Goal: Understand process/instructions: Learn how to perform a task or action

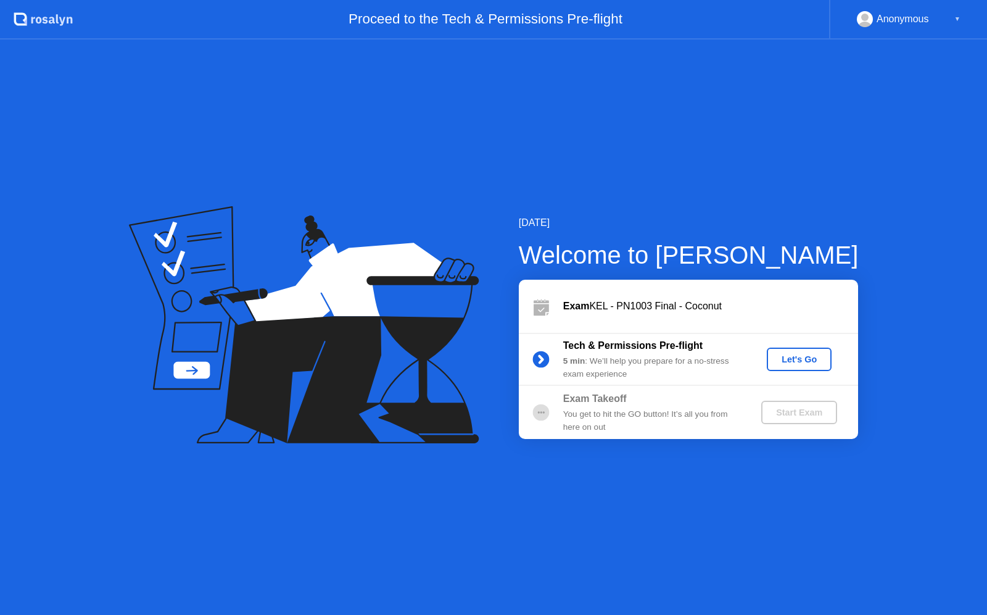
click at [778, 368] on button "Let's Go" at bounding box center [799, 358] width 65 height 23
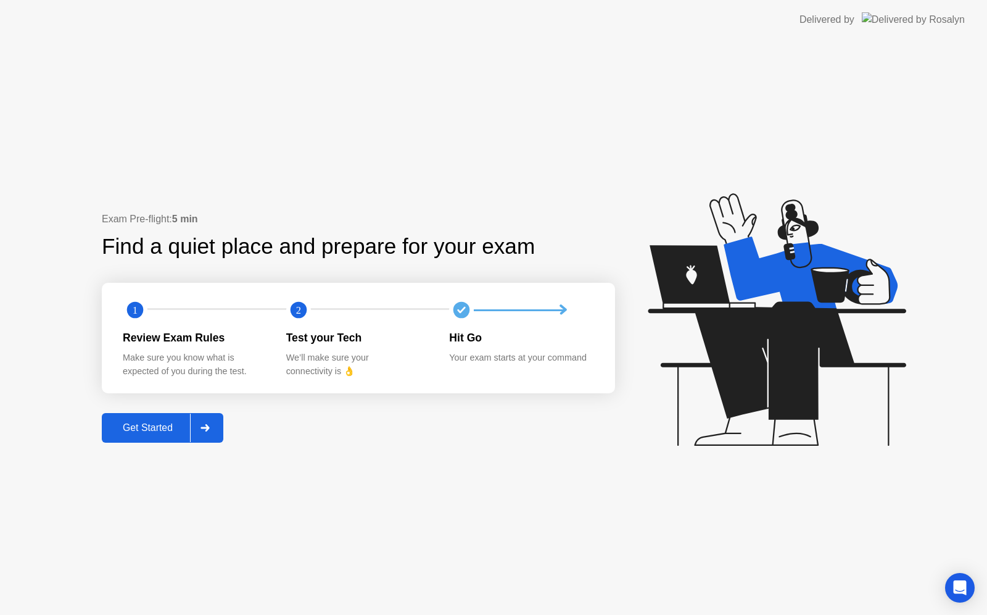
click at [206, 430] on icon at bounding box center [205, 427] width 9 height 7
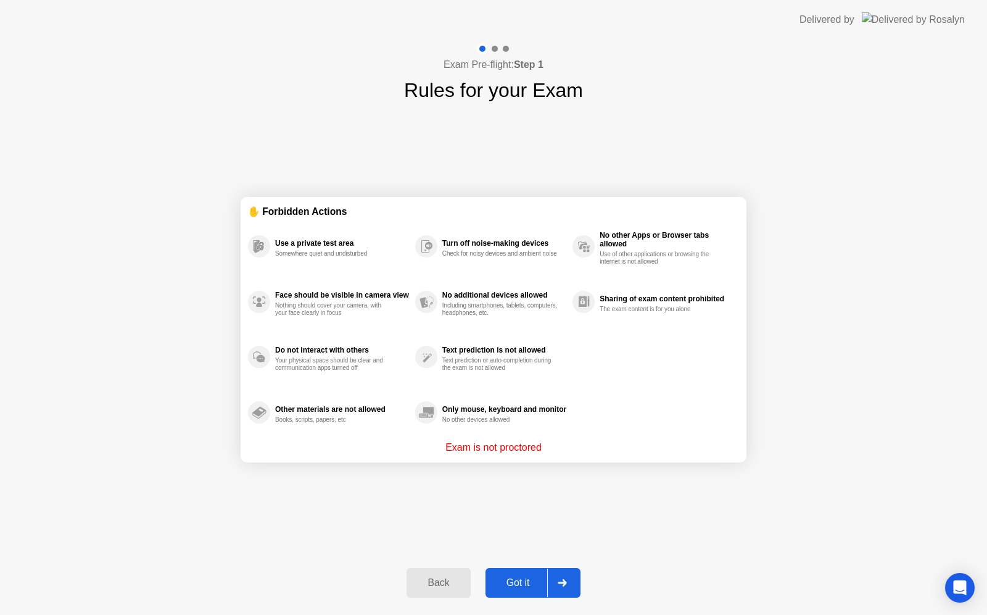
click at [573, 578] on div at bounding box center [562, 582] width 30 height 28
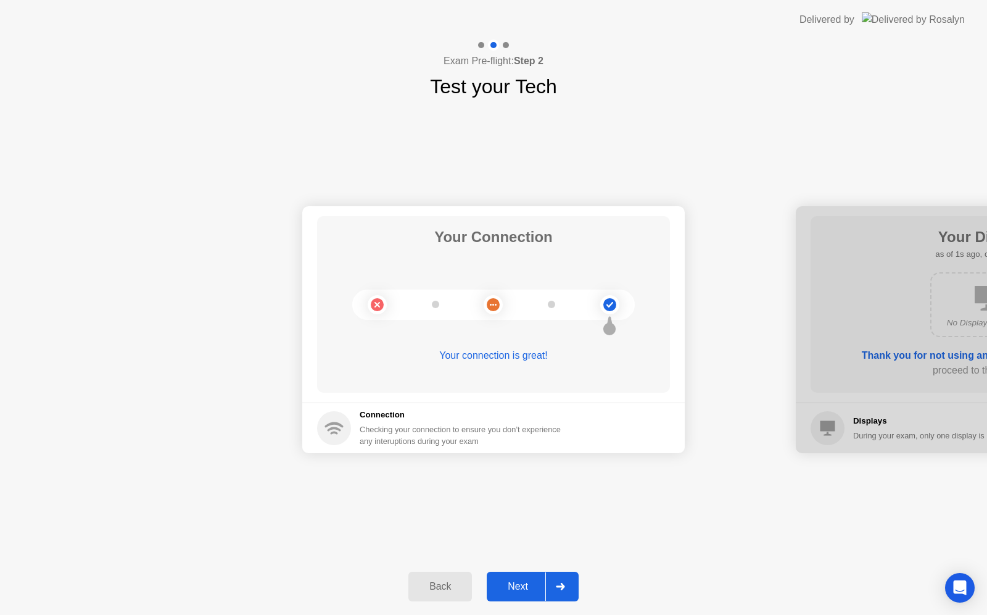
click at [563, 585] on icon at bounding box center [560, 586] width 9 height 7
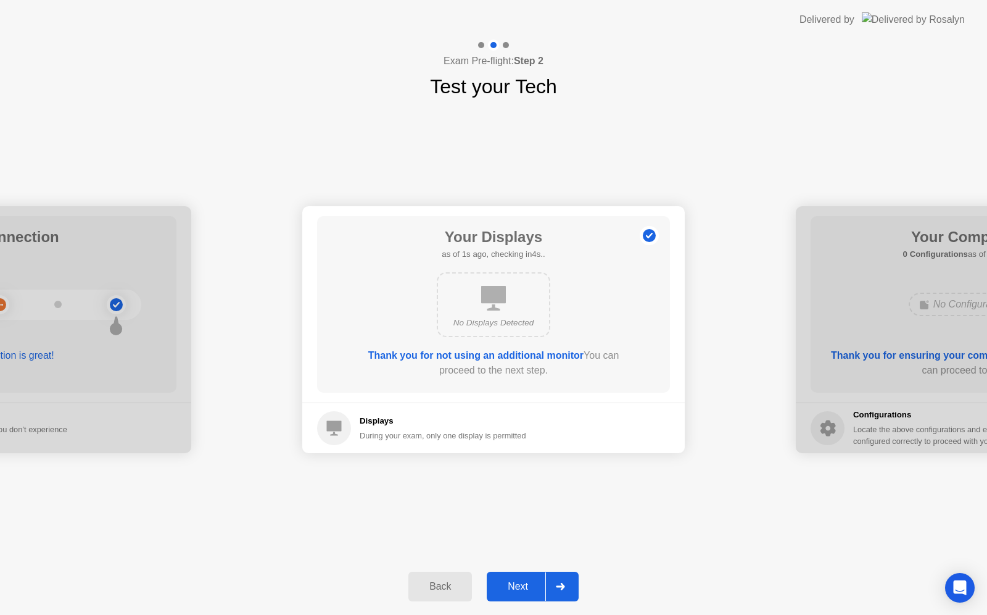
click at [563, 585] on icon at bounding box center [560, 586] width 9 height 7
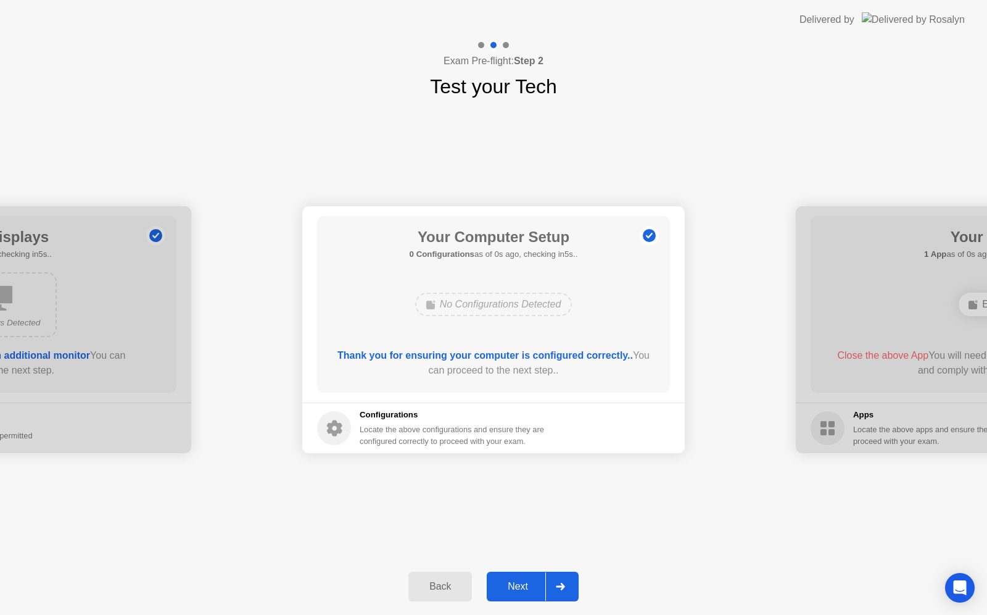
click at [563, 585] on icon at bounding box center [560, 586] width 9 height 7
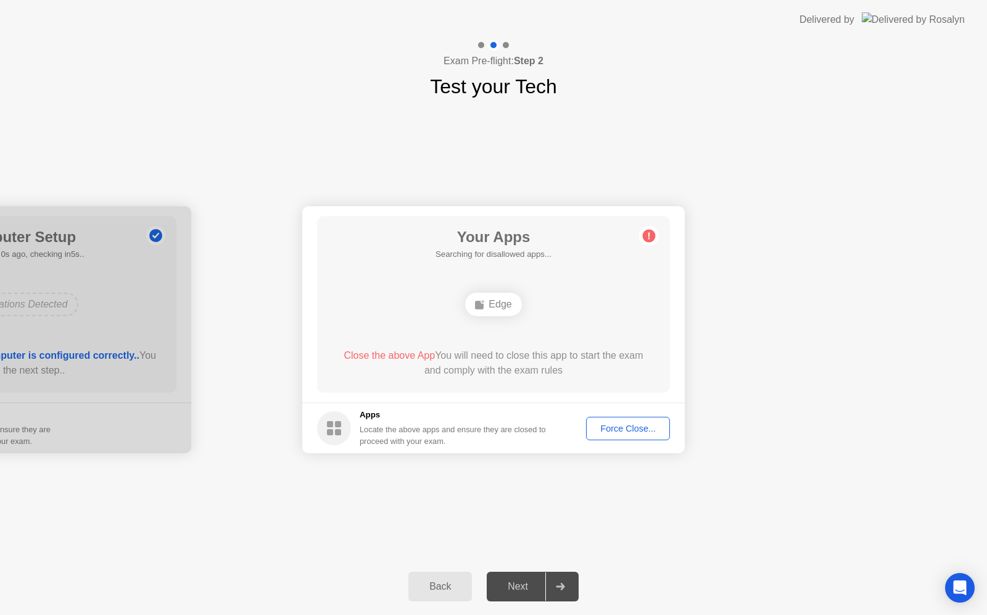
click at [447, 594] on button "Back" at bounding box center [441, 587] width 64 height 30
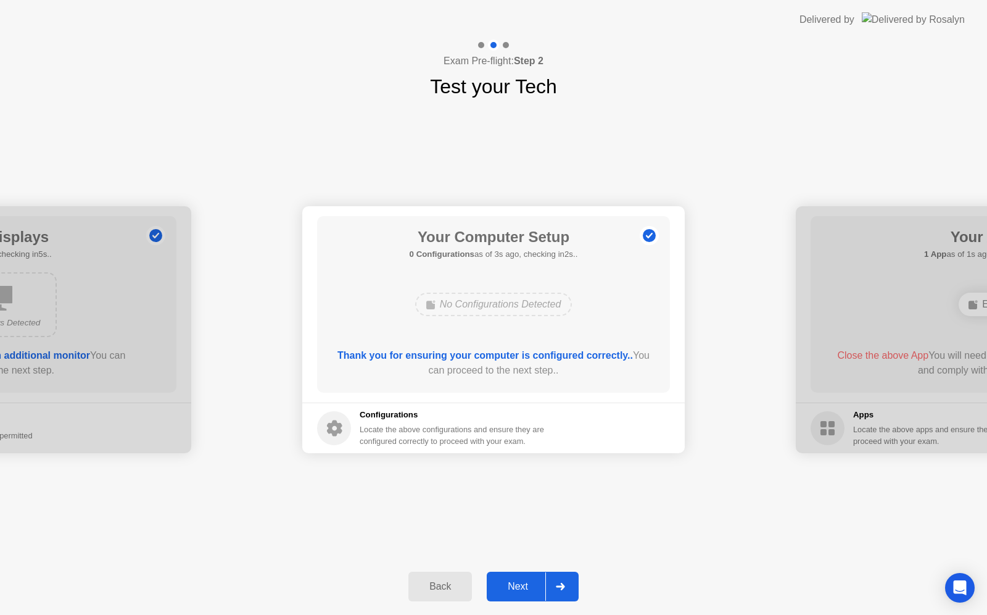
click at [567, 580] on div at bounding box center [561, 586] width 30 height 28
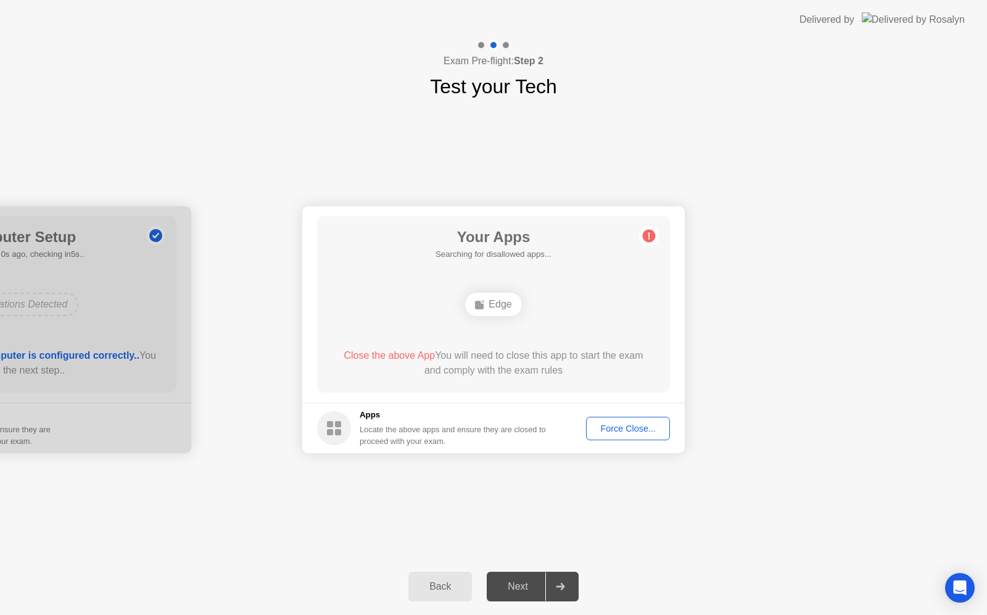
click at [455, 589] on div "Back" at bounding box center [440, 586] width 56 height 11
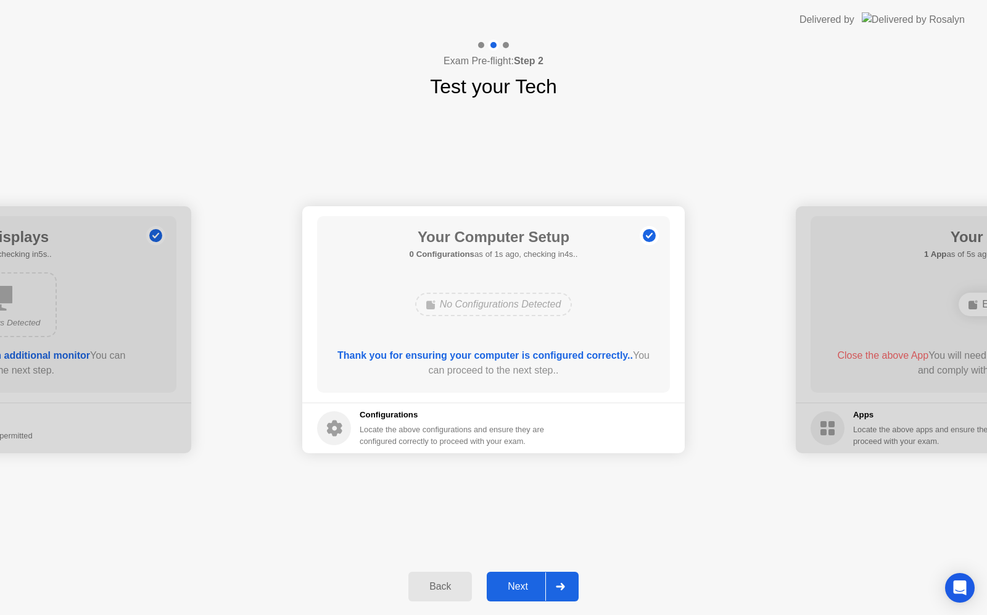
click at [572, 578] on div at bounding box center [561, 586] width 30 height 28
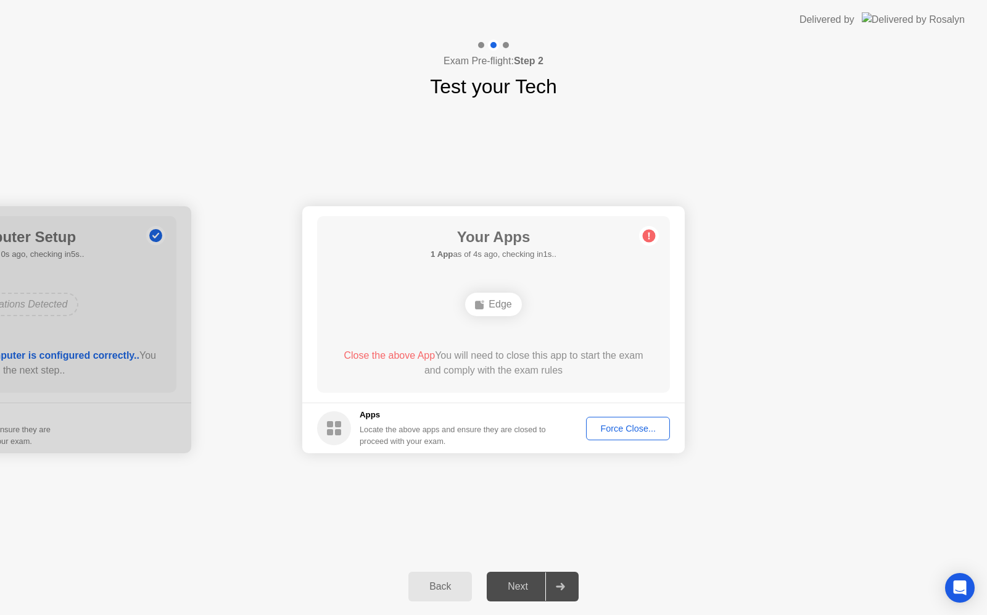
click at [623, 423] on div "Force Close..." at bounding box center [628, 428] width 75 height 10
